Goal: Complete application form

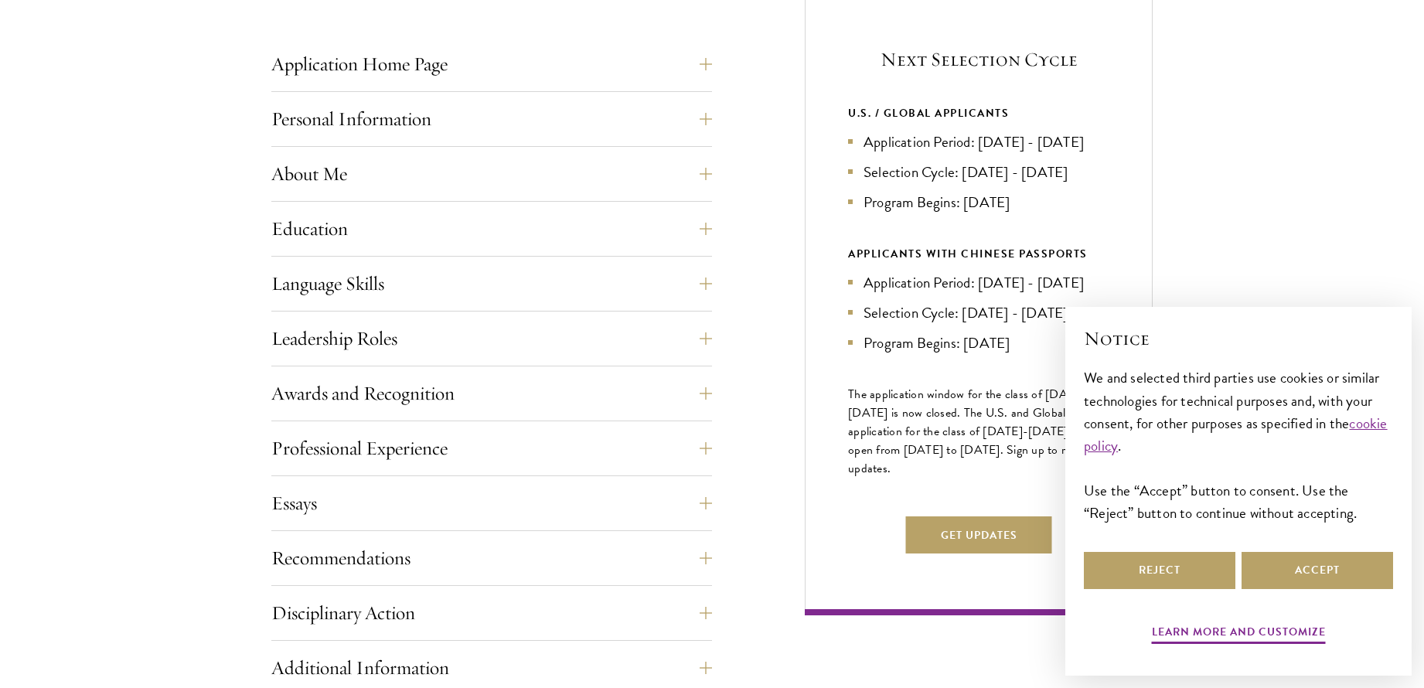
scroll to position [627, 0]
click at [283, 231] on button "Education" at bounding box center [503, 227] width 441 height 37
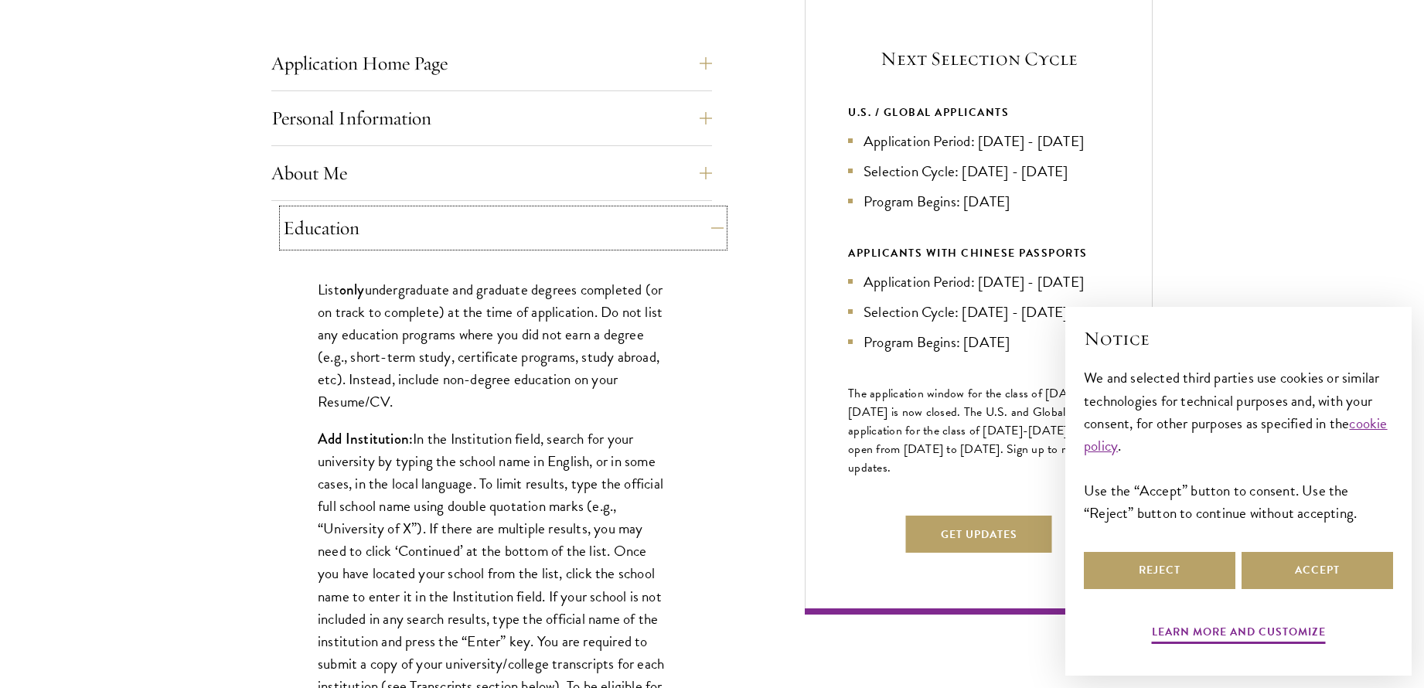
click at [315, 233] on button "Education" at bounding box center [503, 227] width 441 height 37
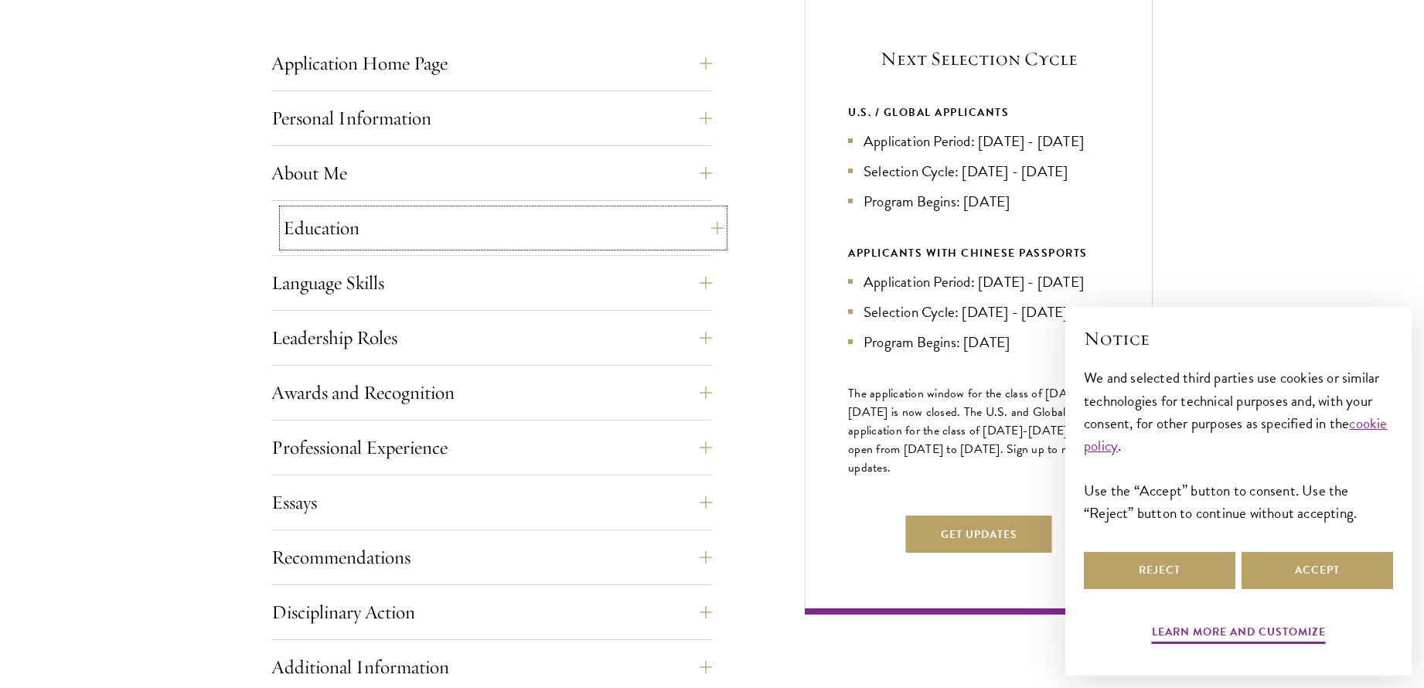
click at [314, 236] on button "Education" at bounding box center [503, 227] width 441 height 37
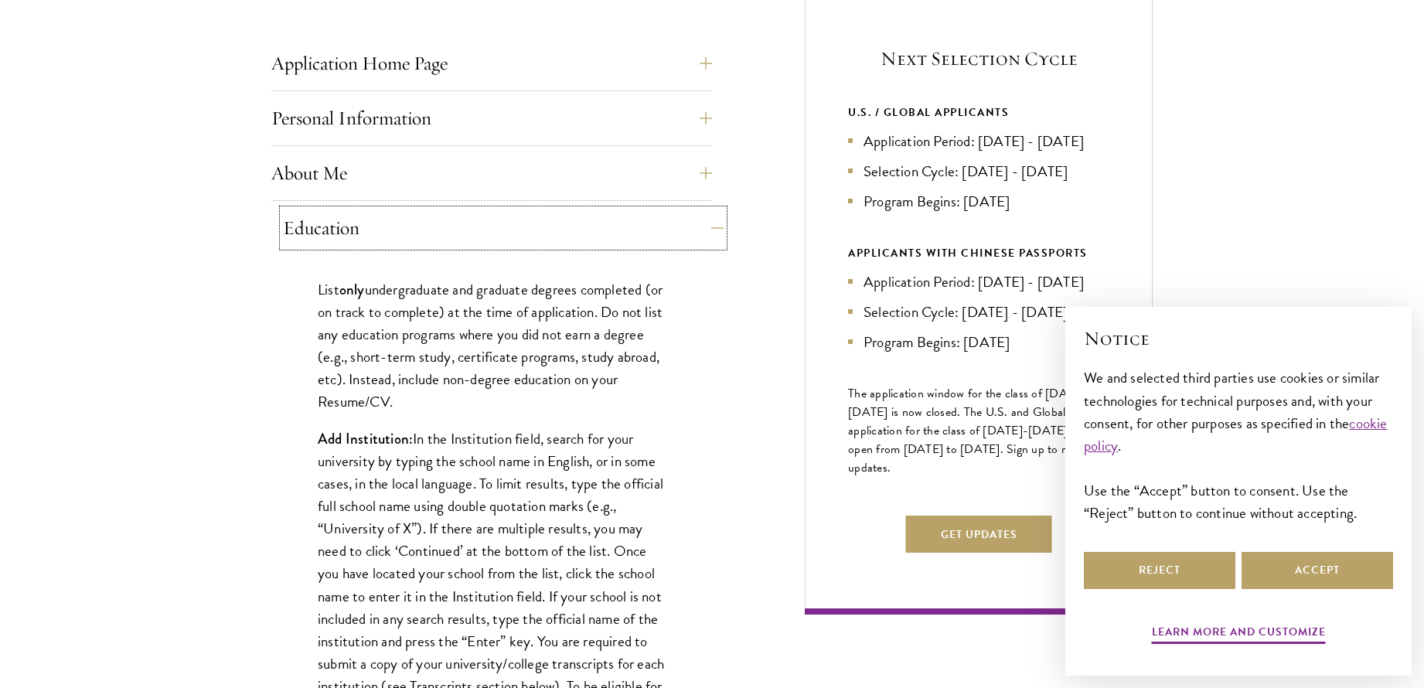
click at [302, 230] on button "Education" at bounding box center [503, 227] width 441 height 37
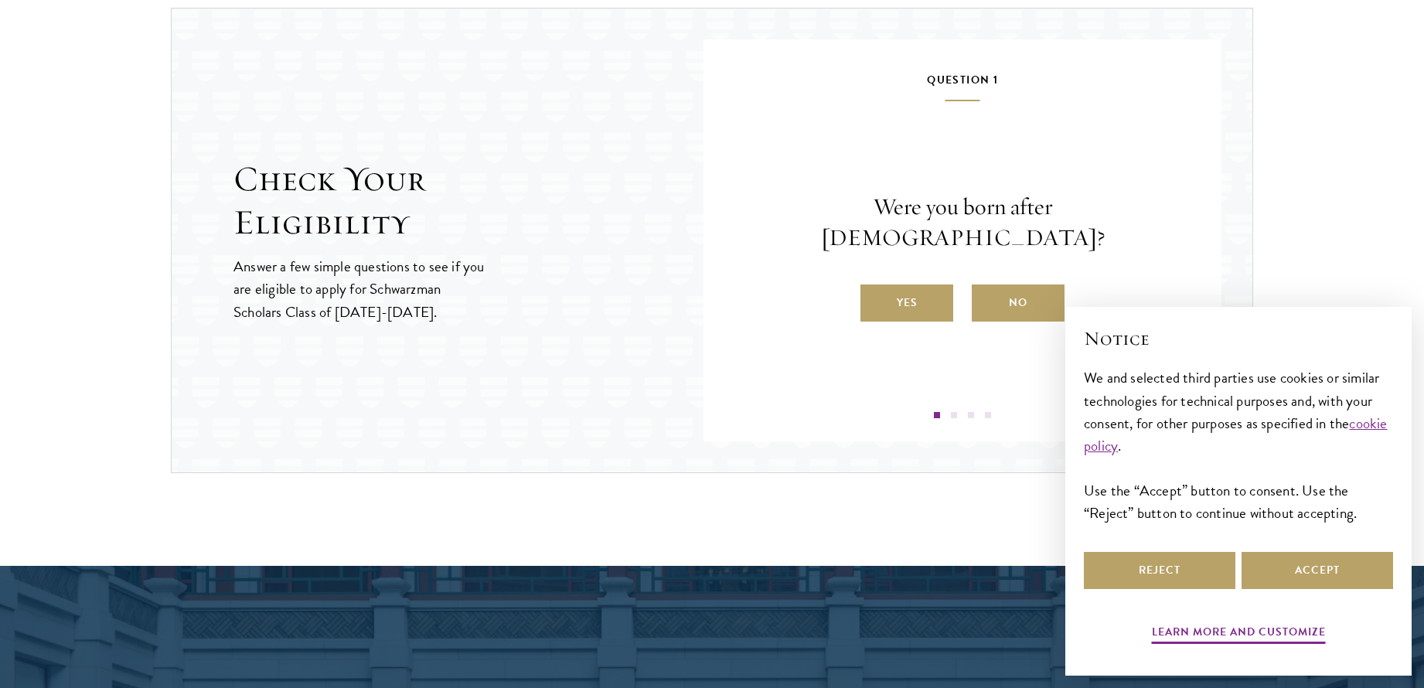
scroll to position [1627, 0]
click at [1335, 574] on button "Accept" at bounding box center [1317, 570] width 152 height 37
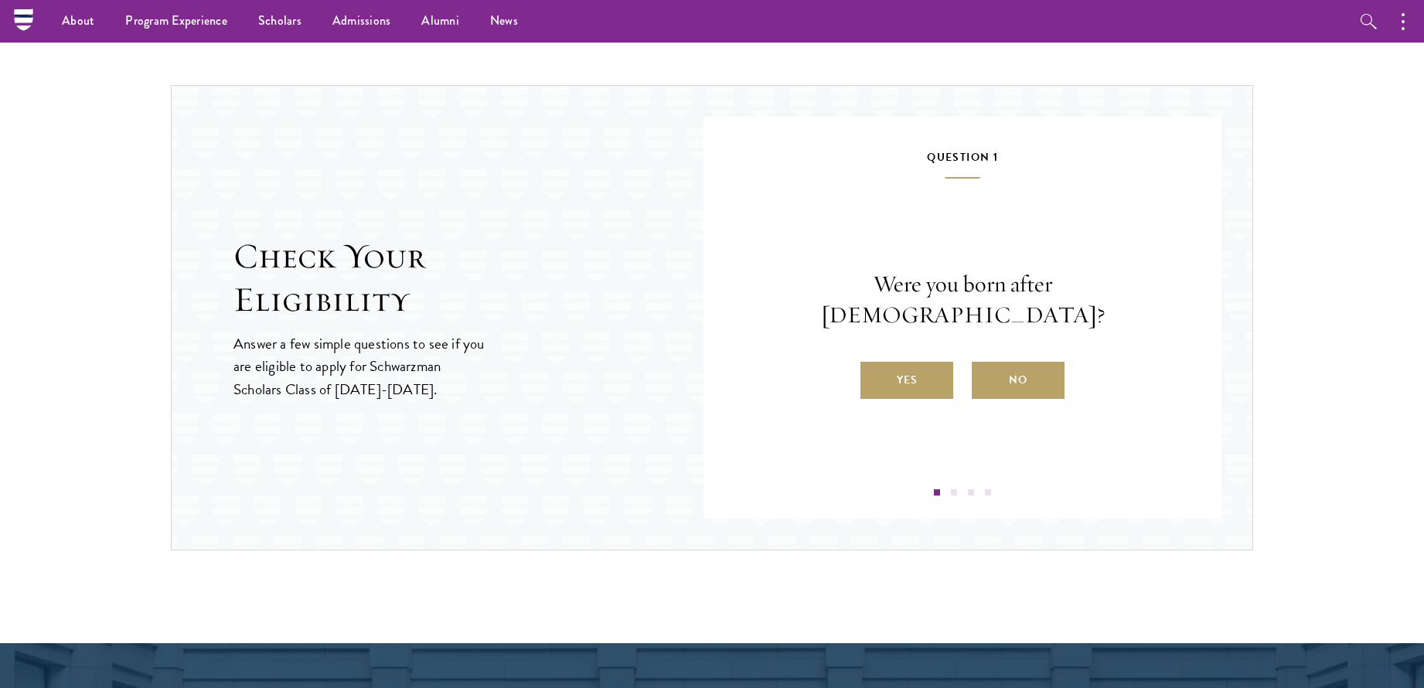
scroll to position [1548, 0]
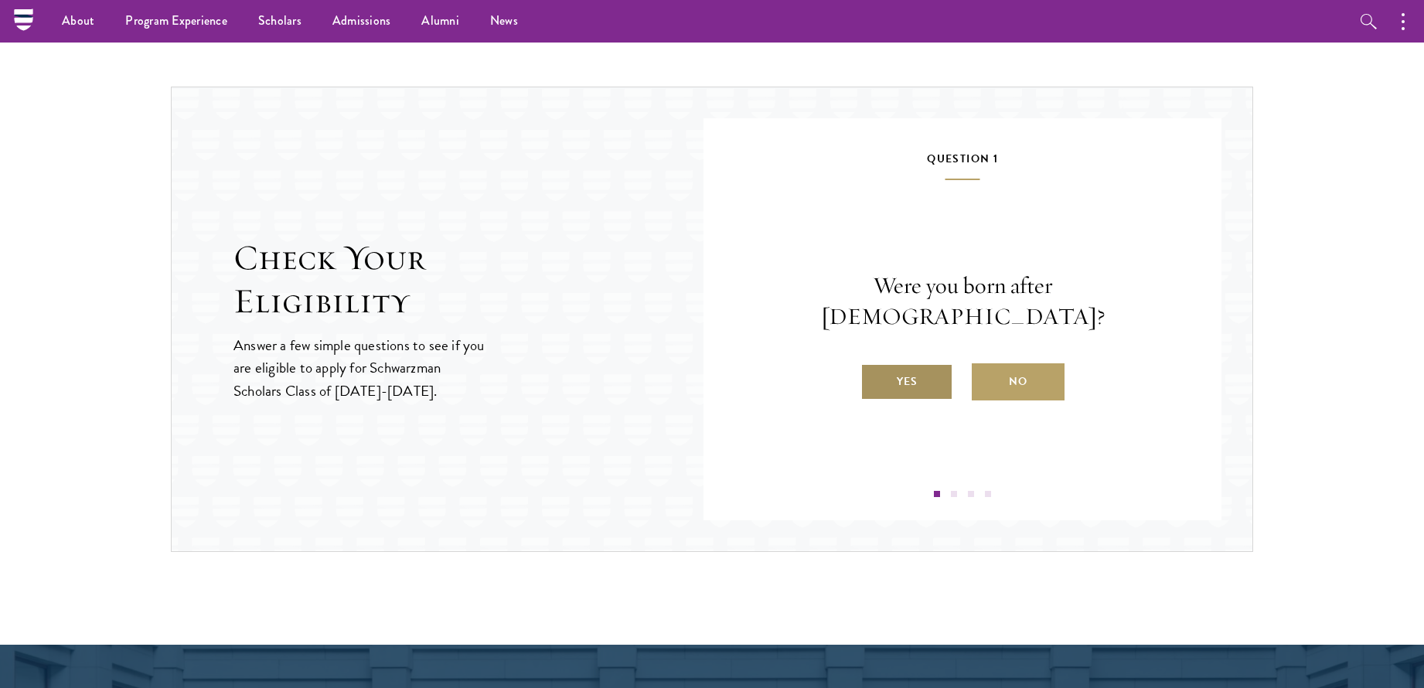
click at [928, 363] on label "Yes" at bounding box center [906, 381] width 93 height 37
click at [874, 365] on input "Yes" at bounding box center [867, 372] width 14 height 14
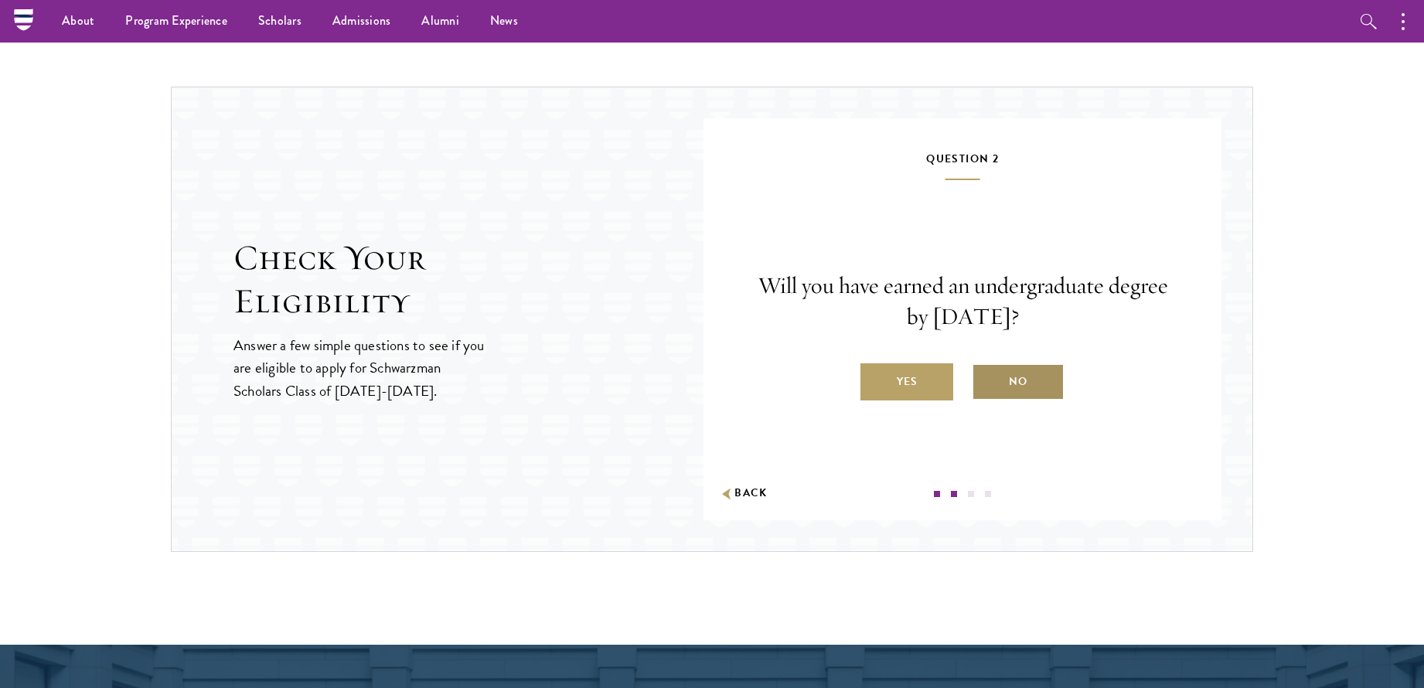
click at [1042, 386] on label "No" at bounding box center [1018, 381] width 93 height 37
click at [986, 379] on input "No" at bounding box center [979, 372] width 14 height 14
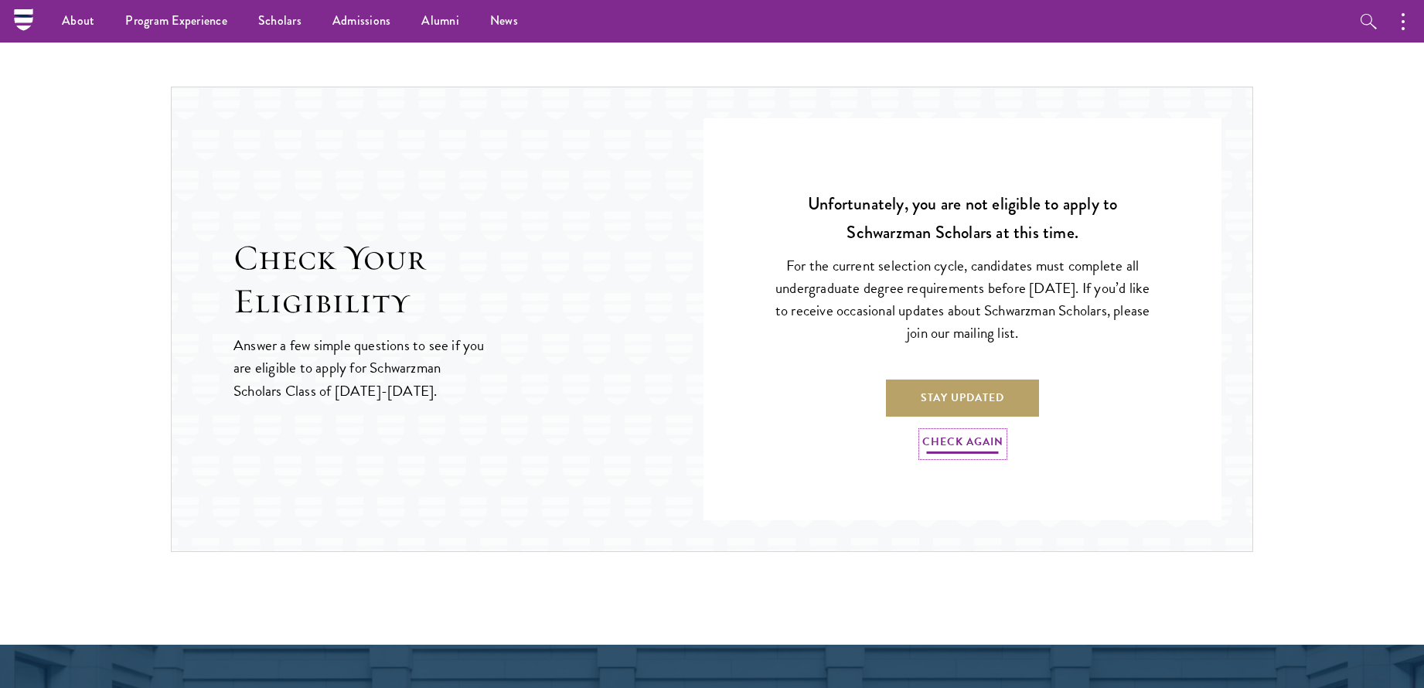
click at [989, 452] on link "Check Again" at bounding box center [962, 444] width 81 height 24
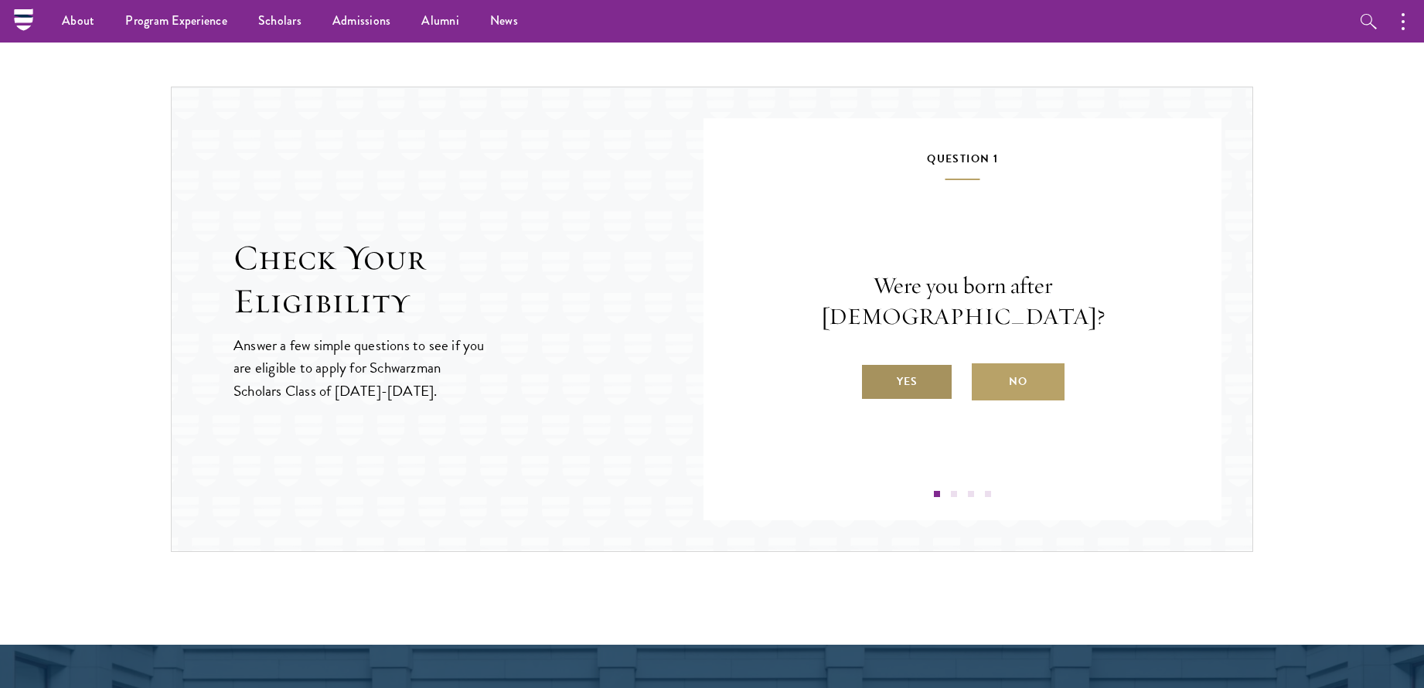
click at [919, 366] on label "Yes" at bounding box center [906, 381] width 93 height 37
click at [874, 366] on input "Yes" at bounding box center [867, 372] width 14 height 14
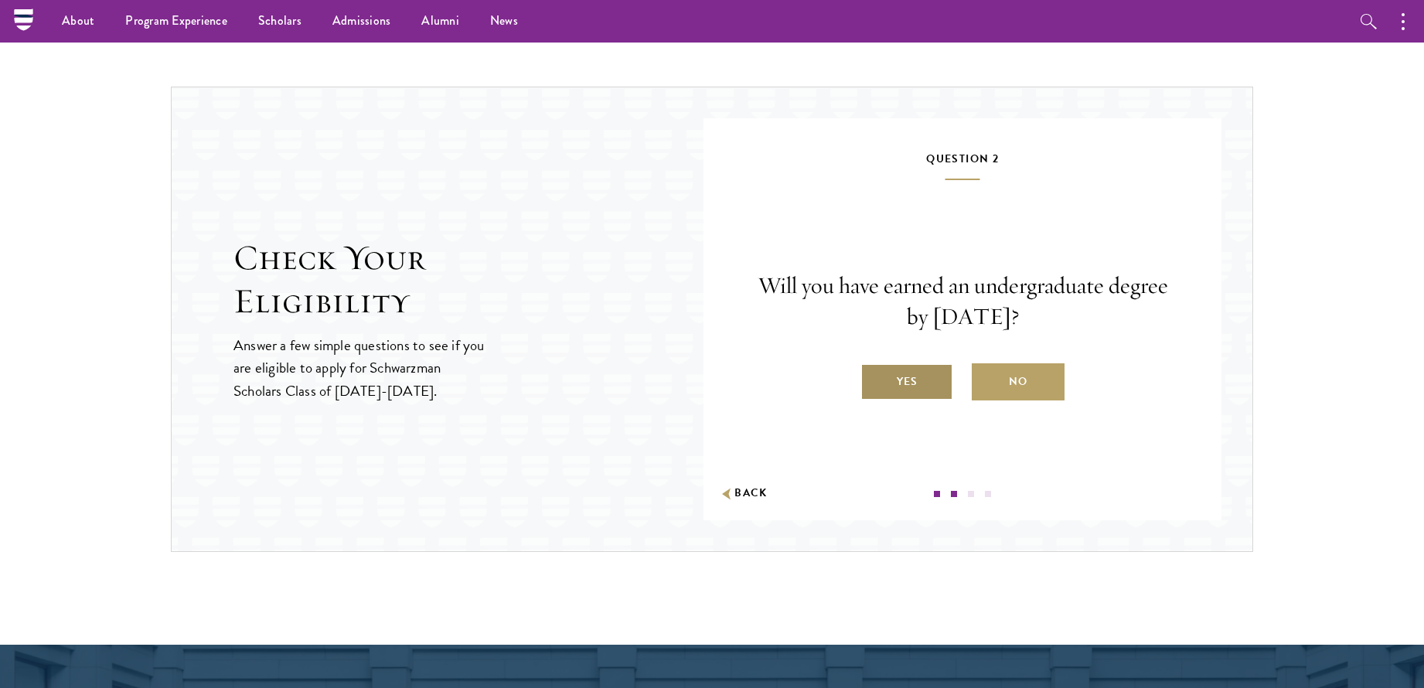
click at [927, 376] on label "Yes" at bounding box center [906, 381] width 93 height 37
click at [874, 376] on input "Yes" at bounding box center [867, 372] width 14 height 14
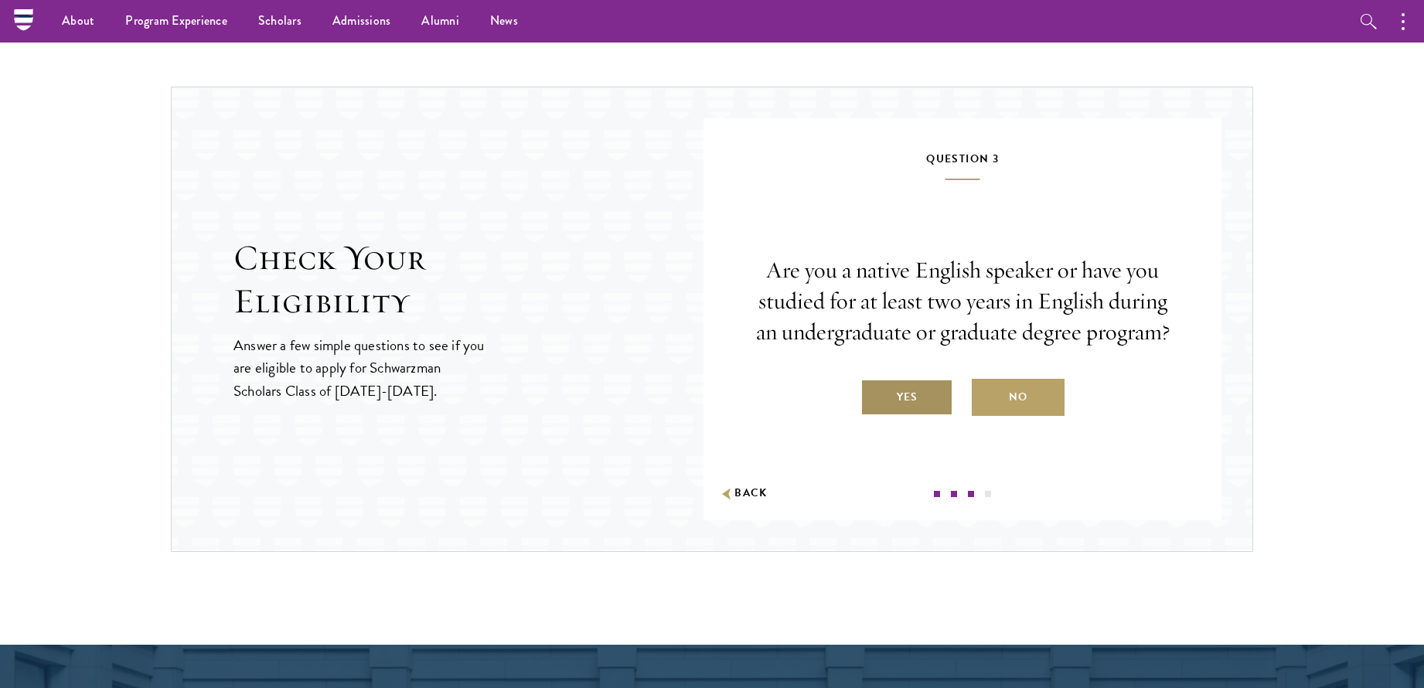
click at [947, 400] on label "Yes" at bounding box center [906, 397] width 93 height 37
click at [874, 394] on input "Yes" at bounding box center [867, 387] width 14 height 14
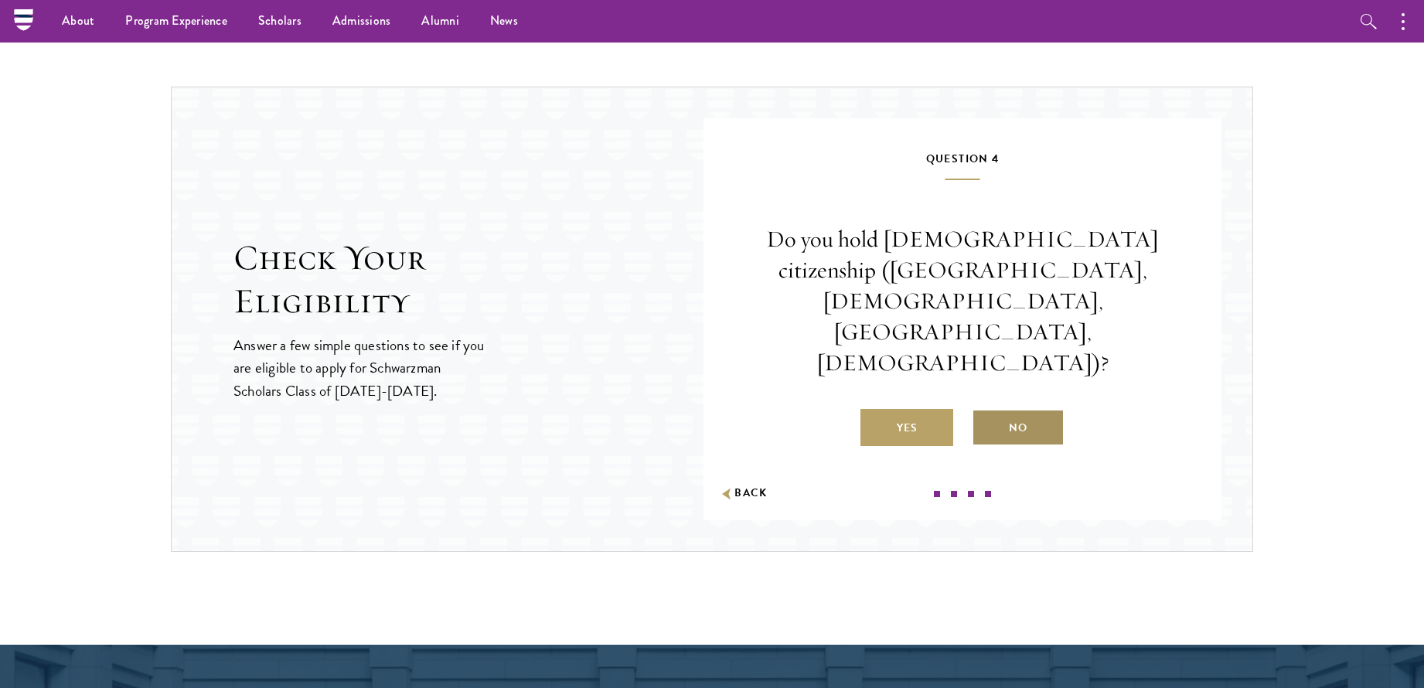
click at [1030, 409] on label "No" at bounding box center [1018, 427] width 93 height 37
click at [986, 411] on input "No" at bounding box center [979, 418] width 14 height 14
